Goal: Transaction & Acquisition: Purchase product/service

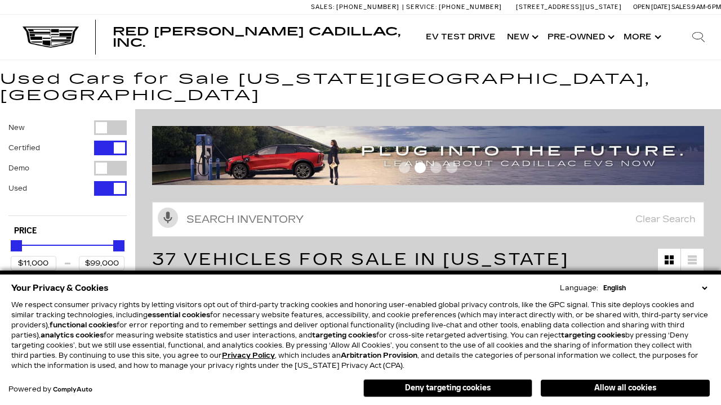
scroll to position [531, 0]
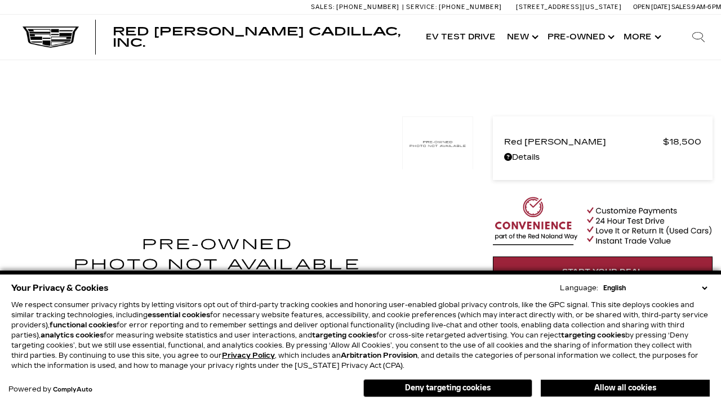
scroll to position [616, 0]
